Goal: Task Accomplishment & Management: Complete application form

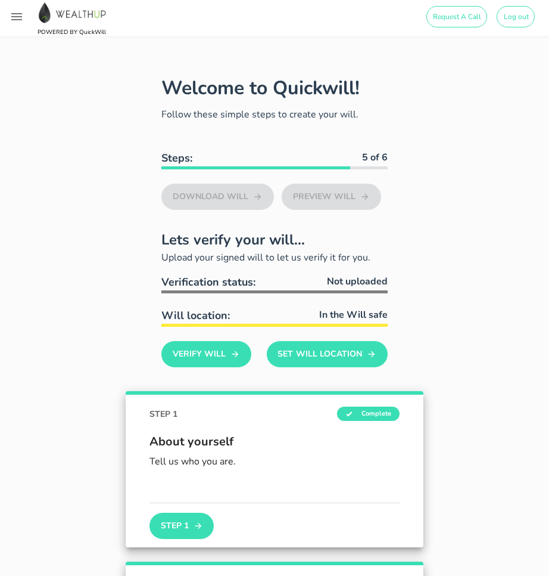
click at [72, 15] on img at bounding box center [72, 13] width 72 height 22
click at [15, 20] on icon "button" at bounding box center [16, 16] width 11 height 7
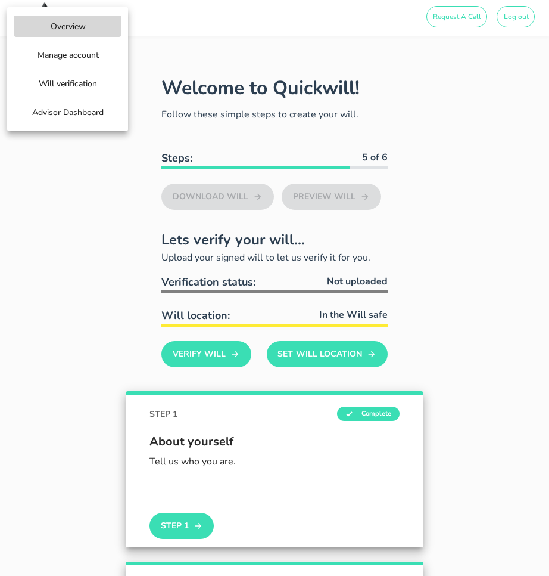
click at [75, 114] on span "Advisor Dashboard" at bounding box center [68, 112] width 72 height 11
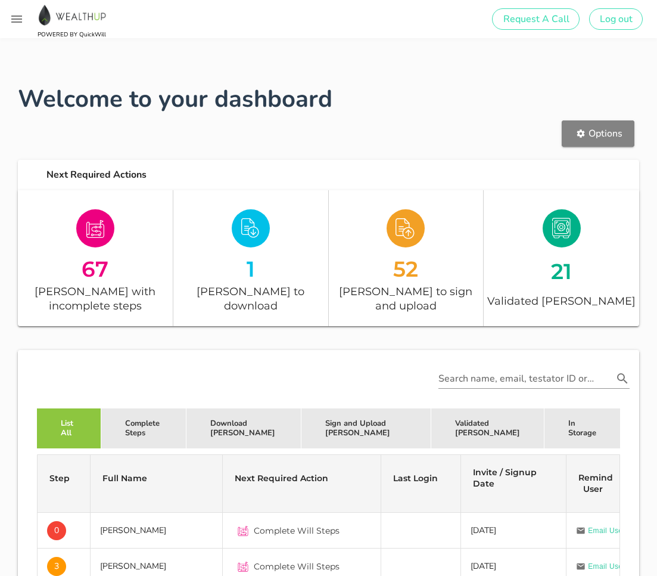
click at [596, 128] on span "Options" at bounding box center [598, 133] width 49 height 13
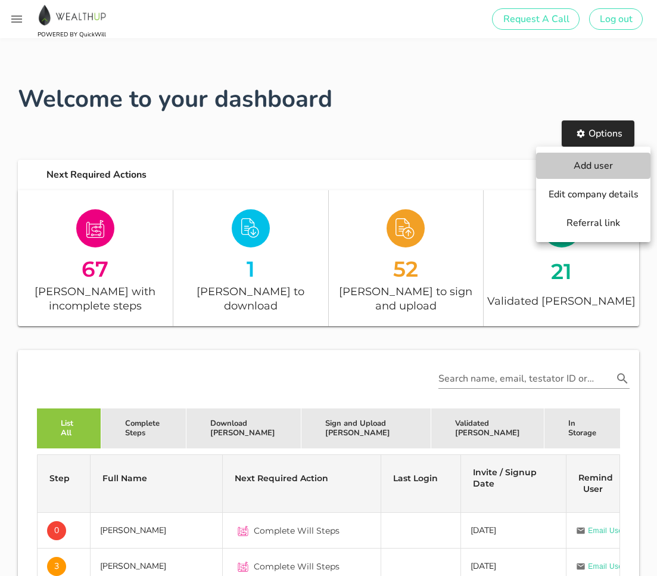
click at [591, 160] on span "Add user" at bounding box center [593, 165] width 91 height 13
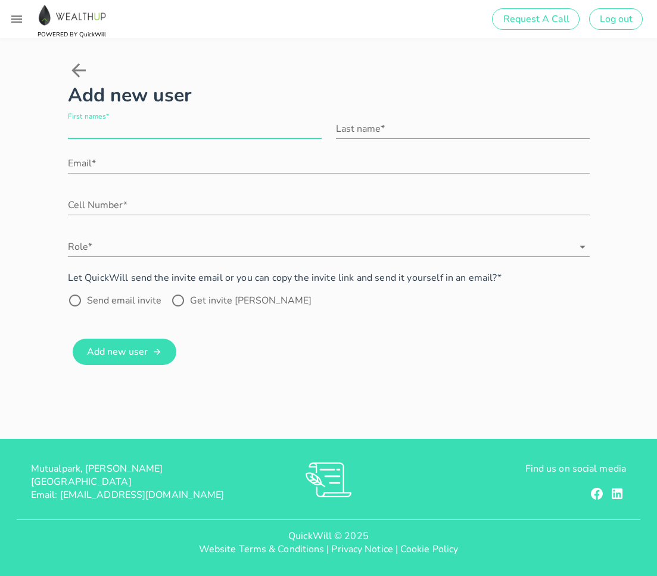
click at [197, 130] on input "First names*" at bounding box center [195, 128] width 254 height 19
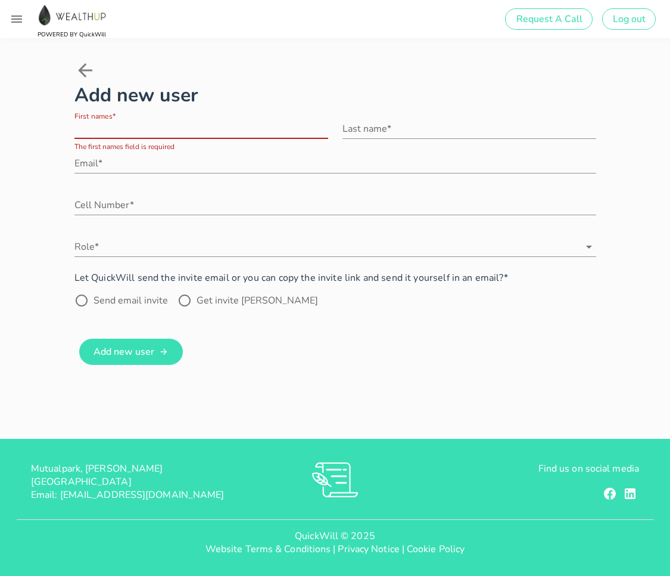
paste input "Lehloa"
type input "Lehloa"
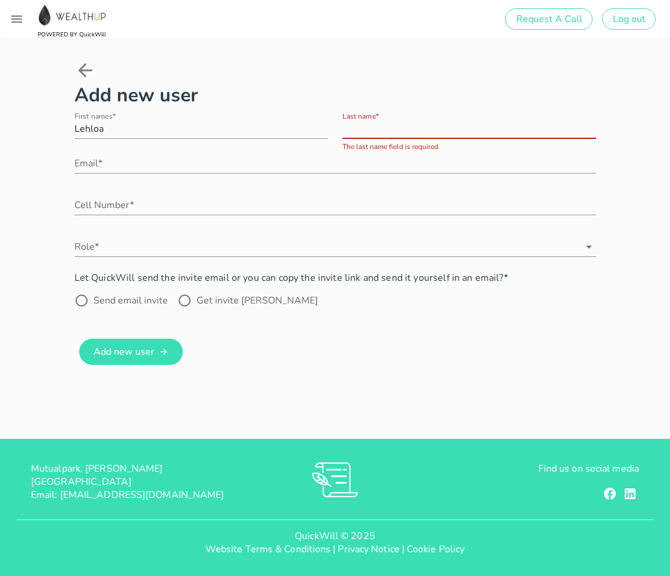
paste input "Fako"
type input "Fako"
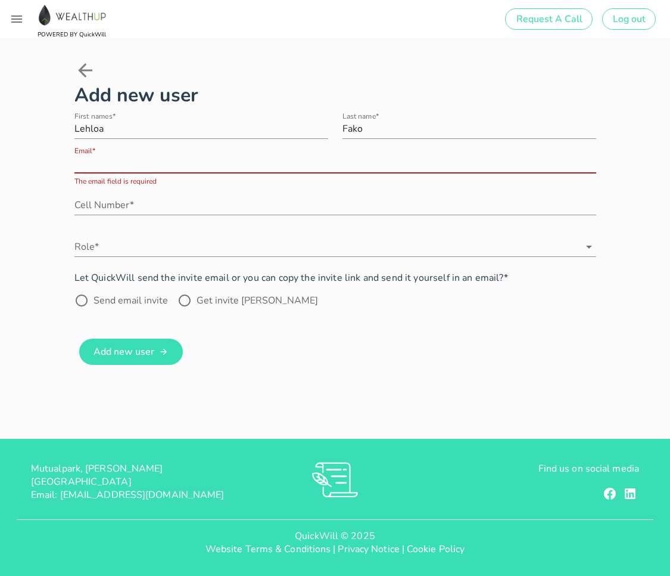
paste input "[EMAIL_ADDRESS][DOMAIN_NAME]"
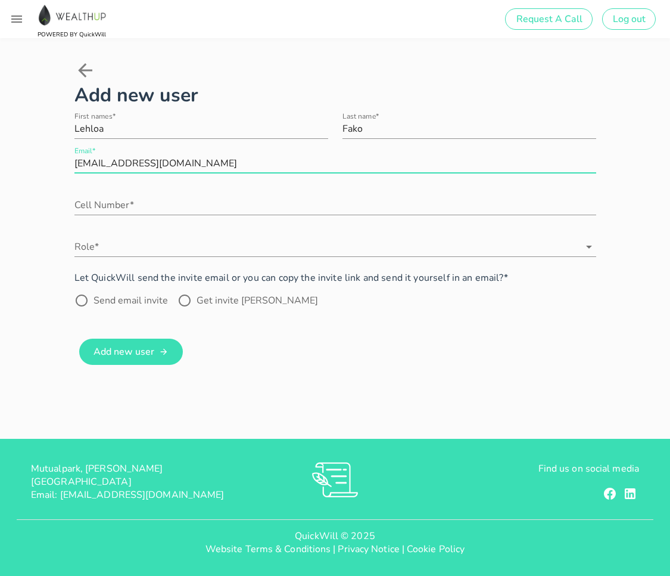
type input "[EMAIL_ADDRESS][DOMAIN_NAME]"
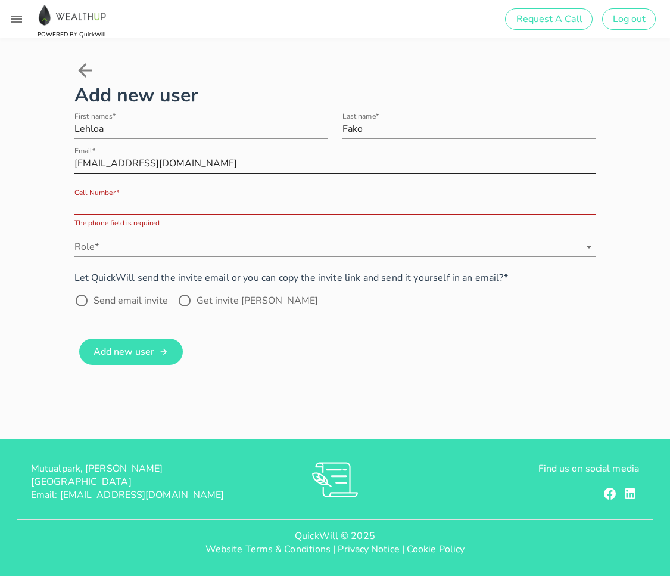
paste input "(083) 259-4164"
click at [104, 205] on input "(083) 259-4164" at bounding box center [335, 204] width 522 height 19
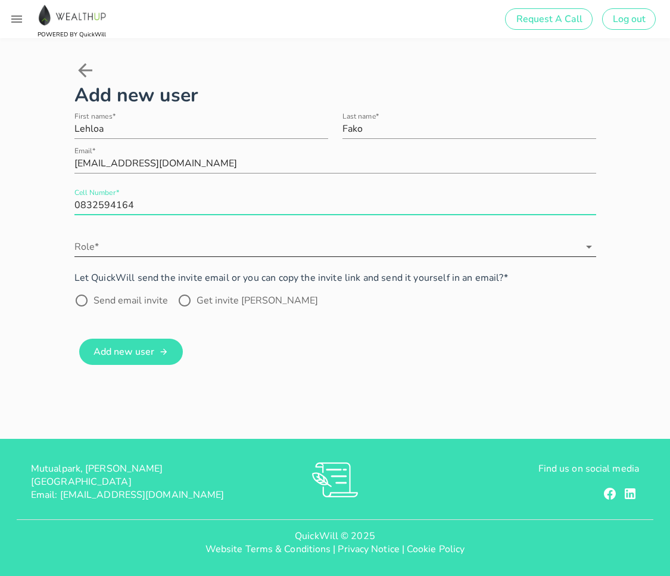
type input "0832594164"
click at [192, 248] on input "Role*" at bounding box center [326, 246] width 505 height 19
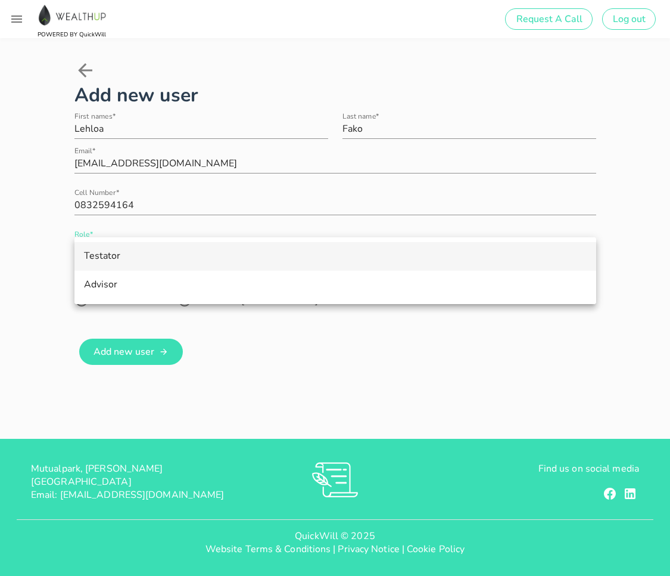
click at [145, 252] on div "Testator" at bounding box center [335, 255] width 503 height 11
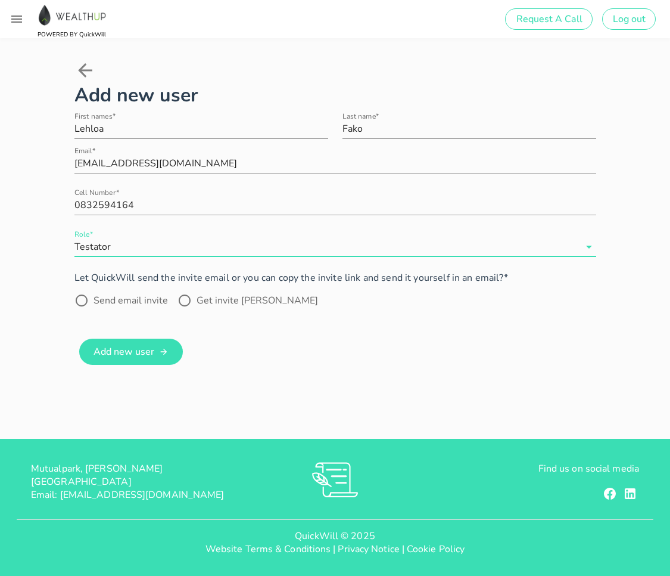
click at [107, 302] on label "Send email invite" at bounding box center [131, 300] width 74 height 12
radio input "true"
click at [153, 127] on input "Lehloa" at bounding box center [201, 128] width 254 height 19
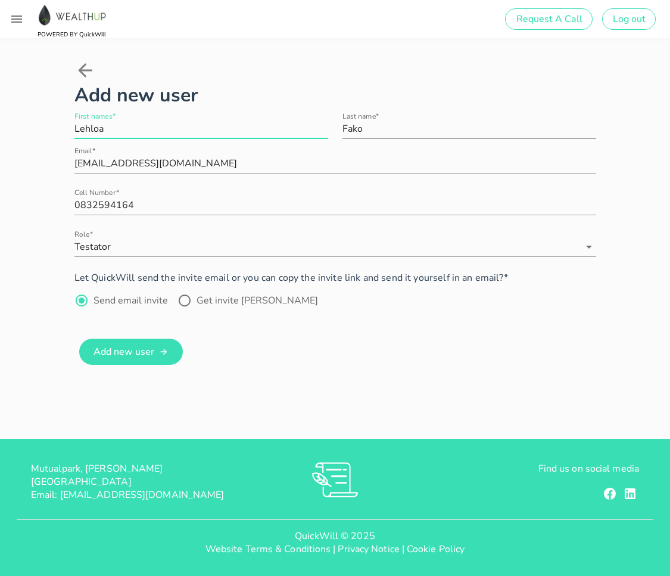
paste input "Makhotso"
type input "[PERSON_NAME]"
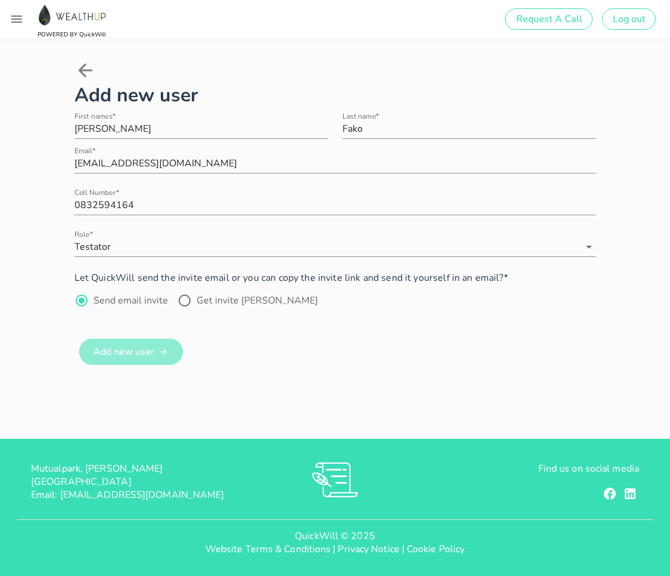
click at [121, 355] on span "Add new user" at bounding box center [123, 351] width 61 height 13
radio input "false"
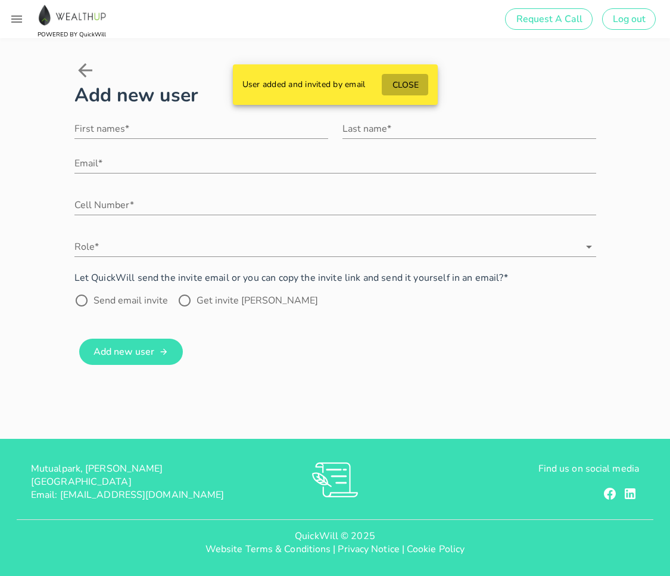
click at [407, 82] on span "CLOSE" at bounding box center [404, 84] width 27 height 11
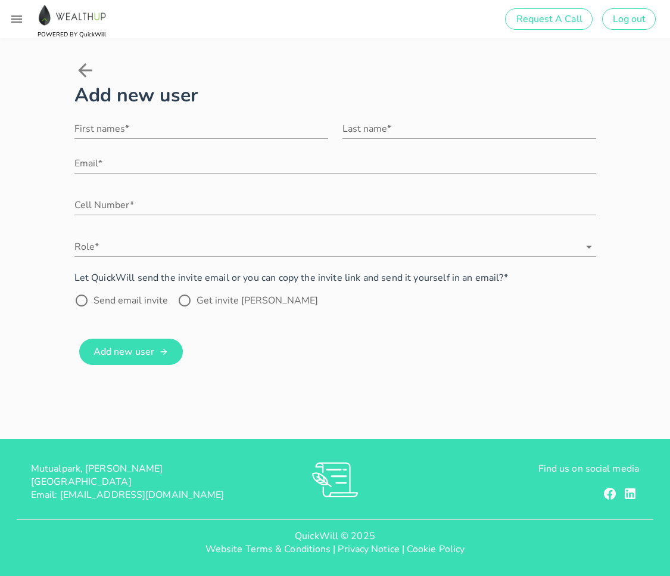
click at [86, 70] on icon at bounding box center [85, 70] width 14 height 14
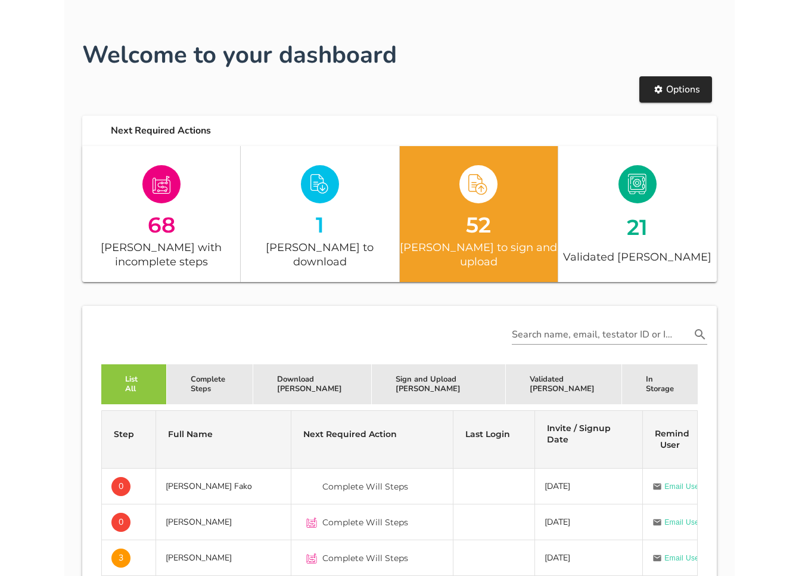
scroll to position [252, 0]
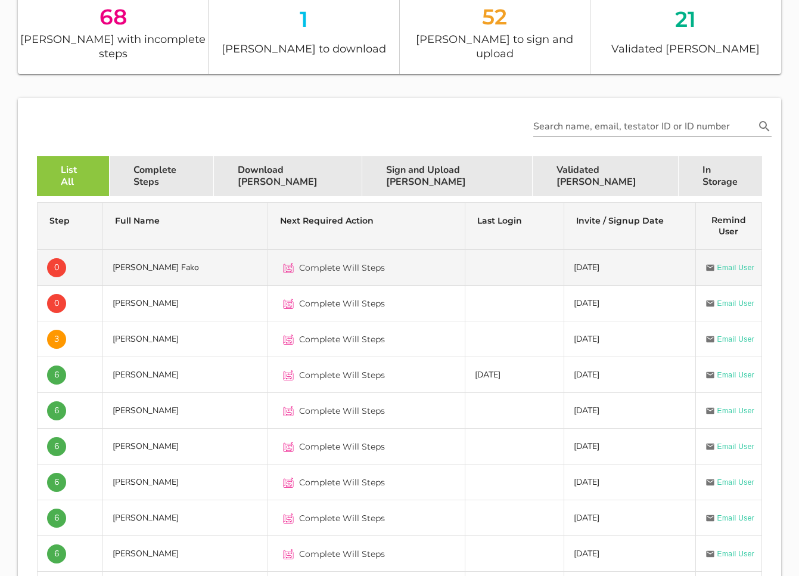
click at [80, 253] on td "0" at bounding box center [71, 268] width 66 height 36
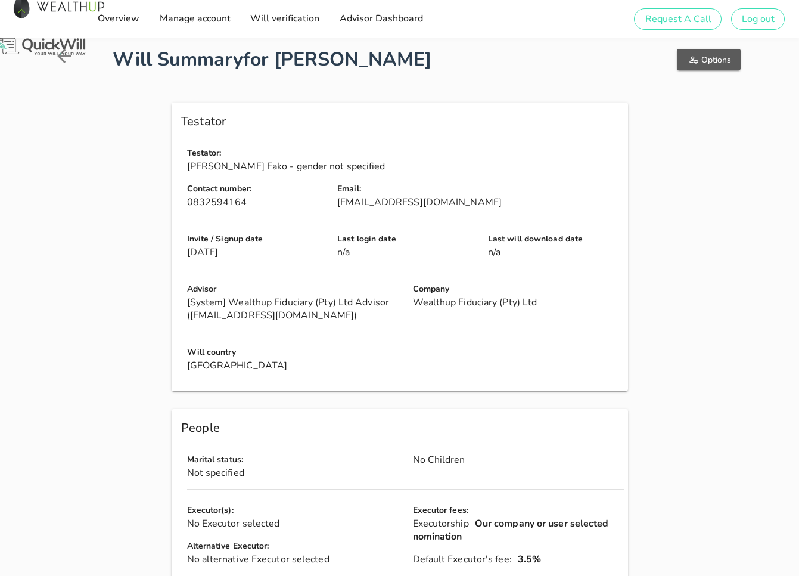
click at [692, 63] on span "Options" at bounding box center [708, 59] width 45 height 11
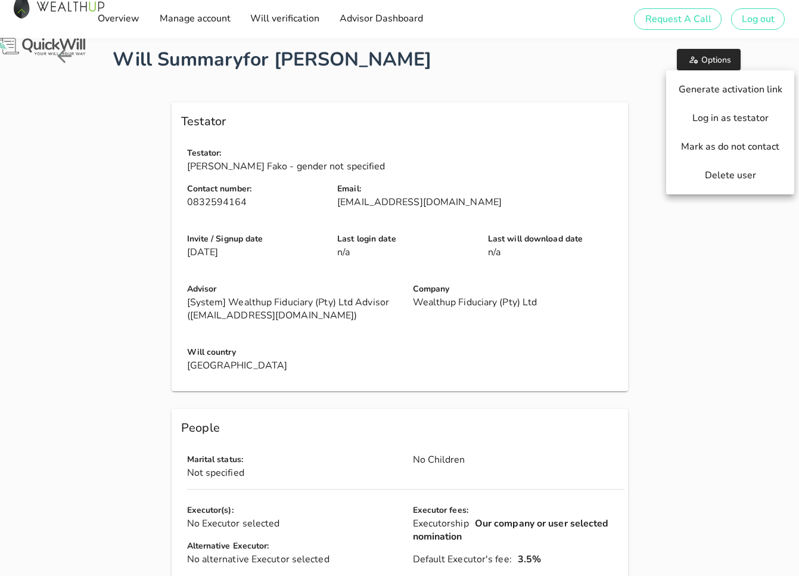
click at [527, 181] on div "Email: [EMAIL_ADDRESS][DOMAIN_NAME]" at bounding box center [480, 200] width 301 height 50
